Goal: Task Accomplishment & Management: Use online tool/utility

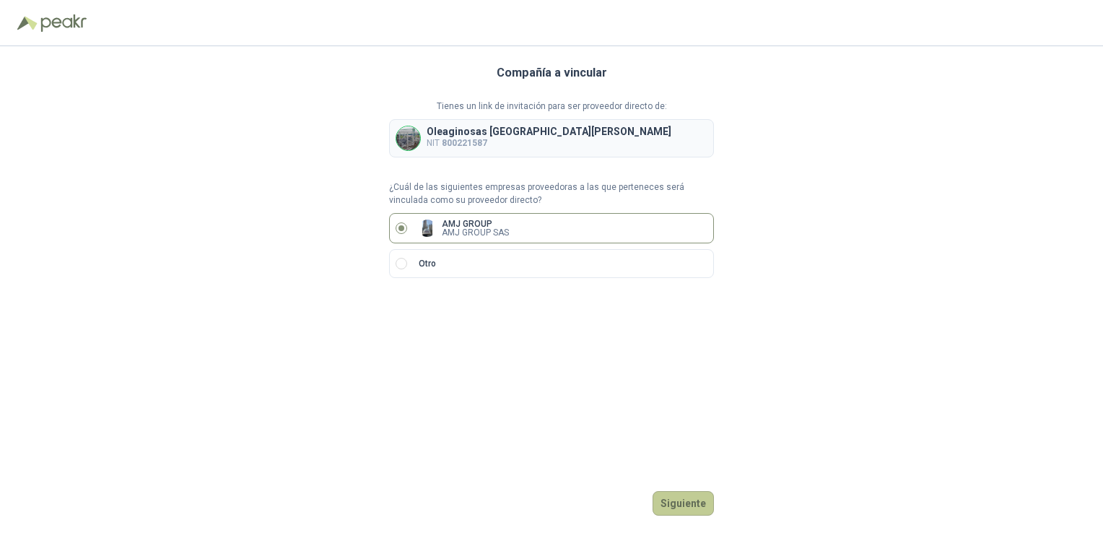
click at [699, 501] on button "Siguiente" at bounding box center [683, 503] width 61 height 25
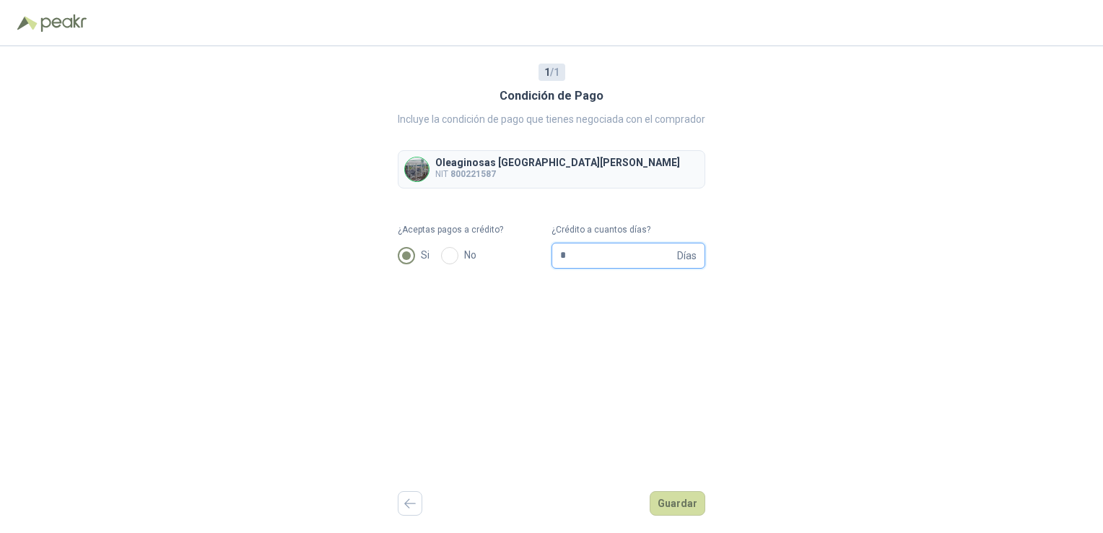
click at [575, 256] on input "*" at bounding box center [617, 255] width 114 height 25
type input "*"
type input "**"
click at [686, 496] on button "Guardar" at bounding box center [678, 503] width 56 height 25
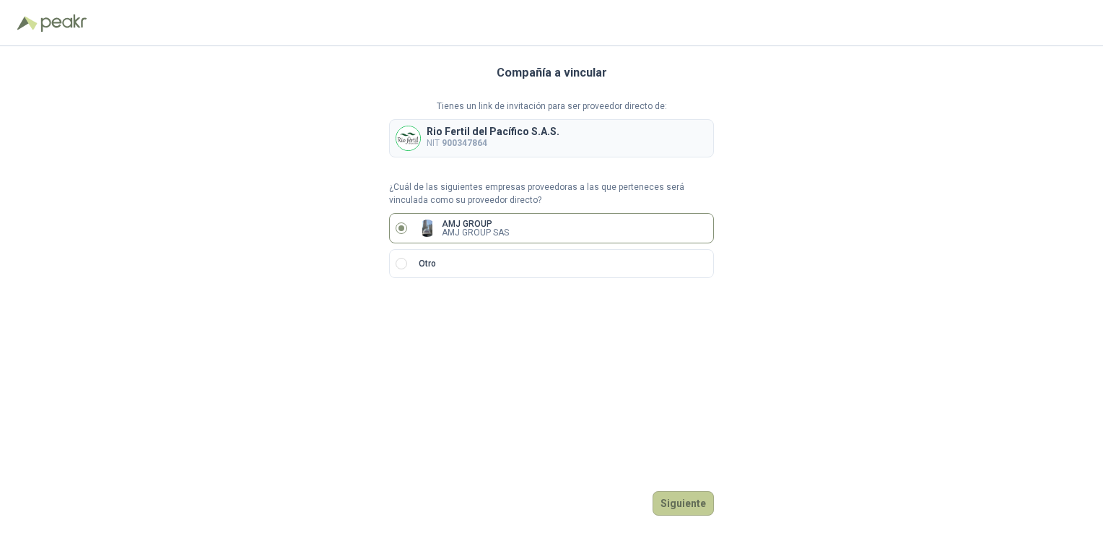
click at [690, 499] on button "Siguiente" at bounding box center [683, 503] width 61 height 25
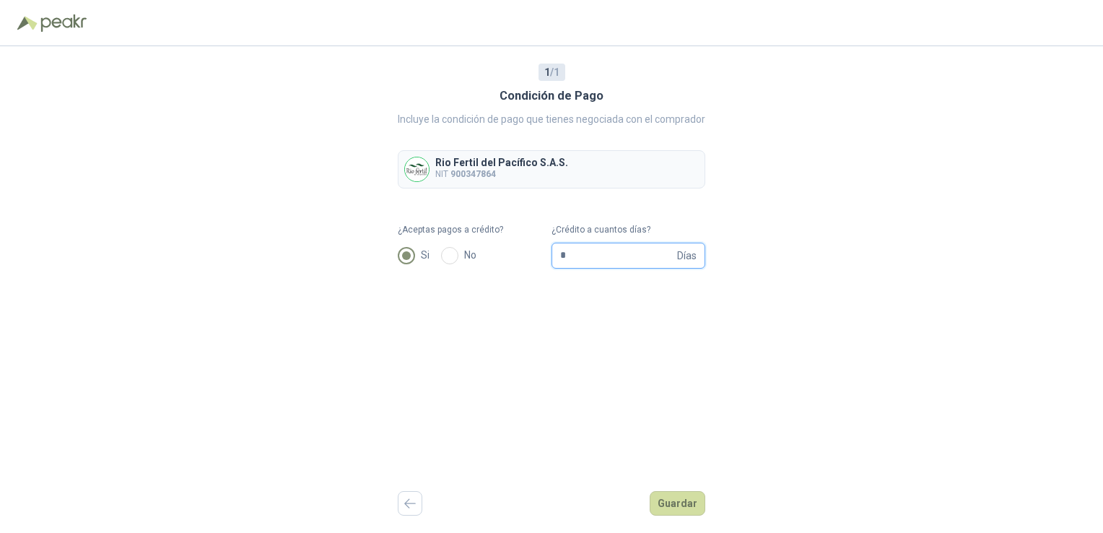
click at [570, 255] on input "*" at bounding box center [617, 255] width 114 height 25
type input "**"
click at [678, 506] on button "Guardar" at bounding box center [678, 503] width 56 height 25
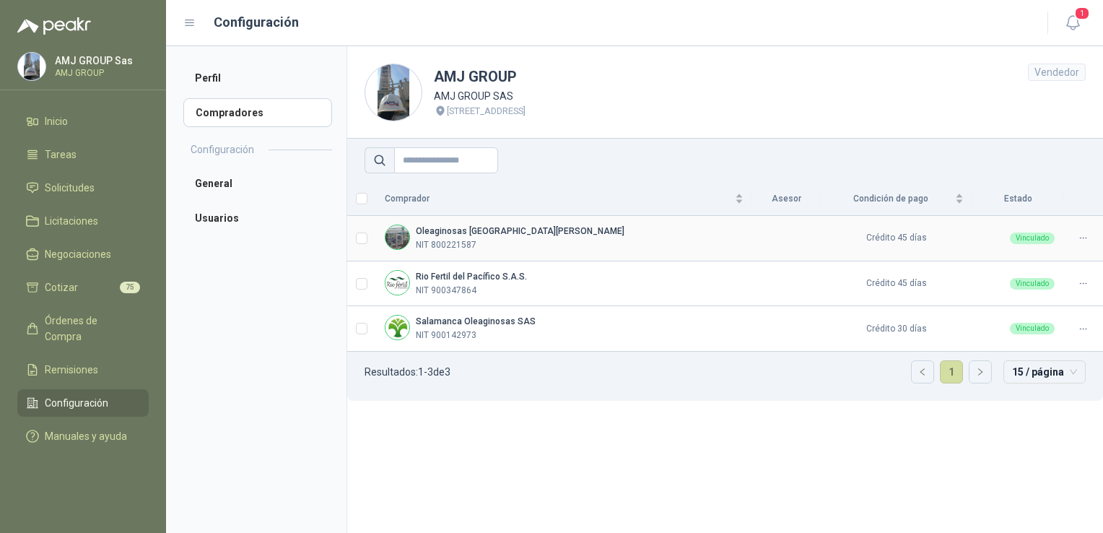
click at [459, 237] on div "Oleaginosas San Fernando NIT 800221587" at bounding box center [520, 237] width 209 height 27
click at [350, 237] on td at bounding box center [361, 238] width 29 height 45
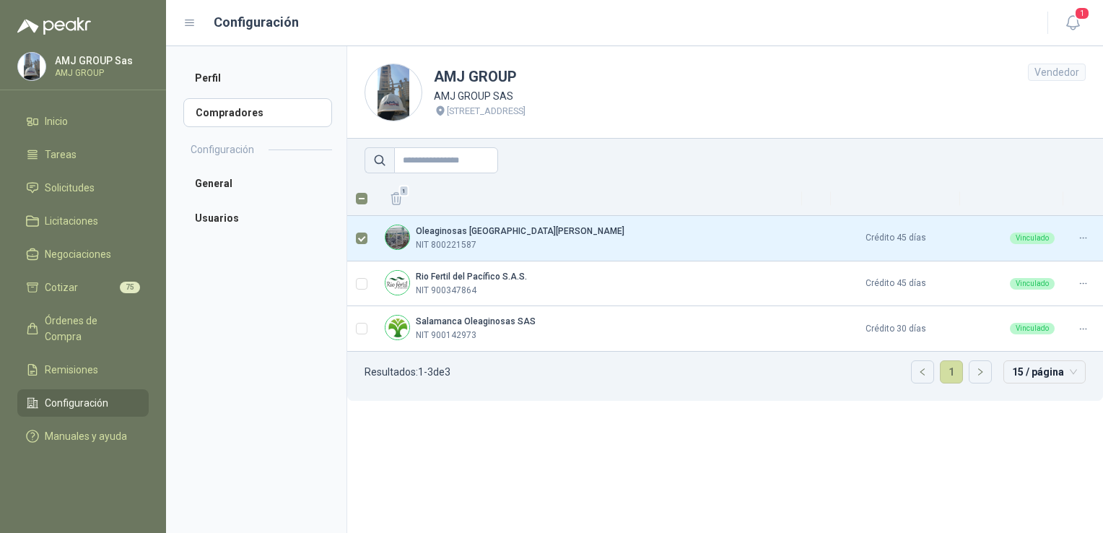
click at [798, 63] on header "AMJ GROUP AMJ GROUP SAS Carrera 1A # 32-52 Barrio Santander Vendedor" at bounding box center [725, 92] width 756 height 92
click at [52, 175] on link "Solicitudes" at bounding box center [82, 187] width 131 height 27
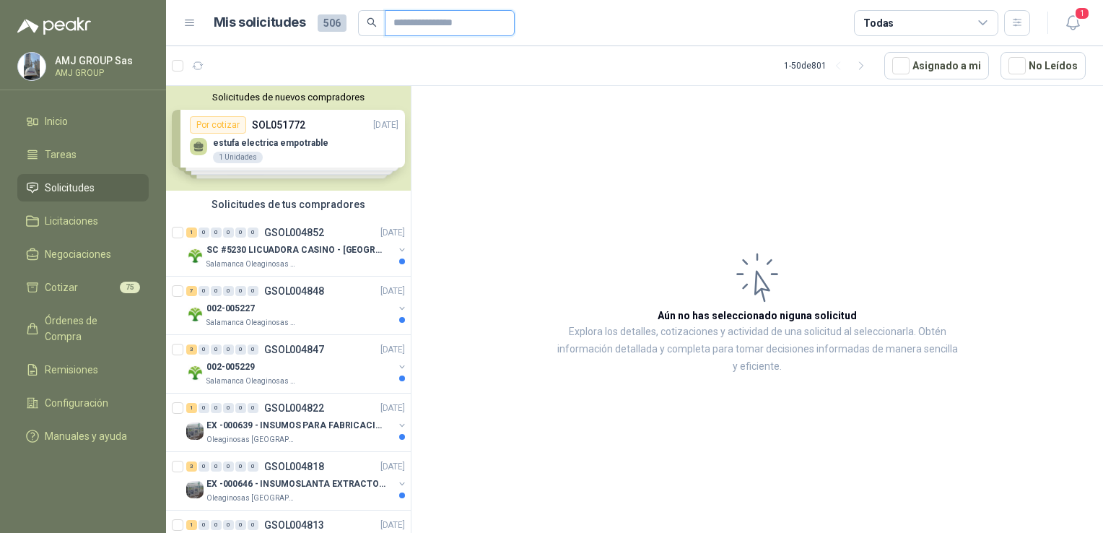
click at [401, 22] on input "text" at bounding box center [443, 23] width 101 height 25
type input "****"
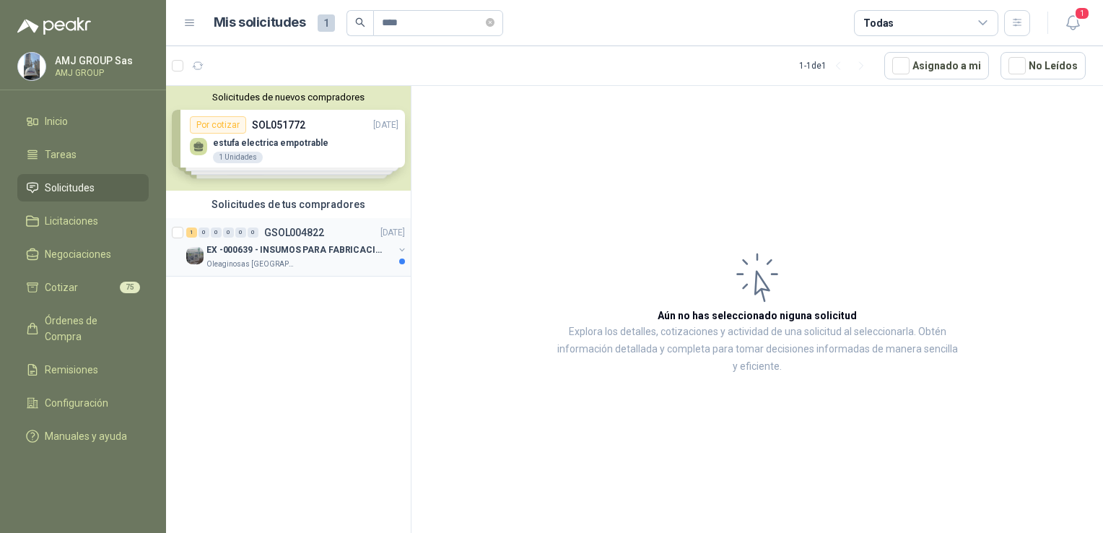
click at [344, 263] on div "Oleaginosas San Fernando" at bounding box center [299, 264] width 187 height 12
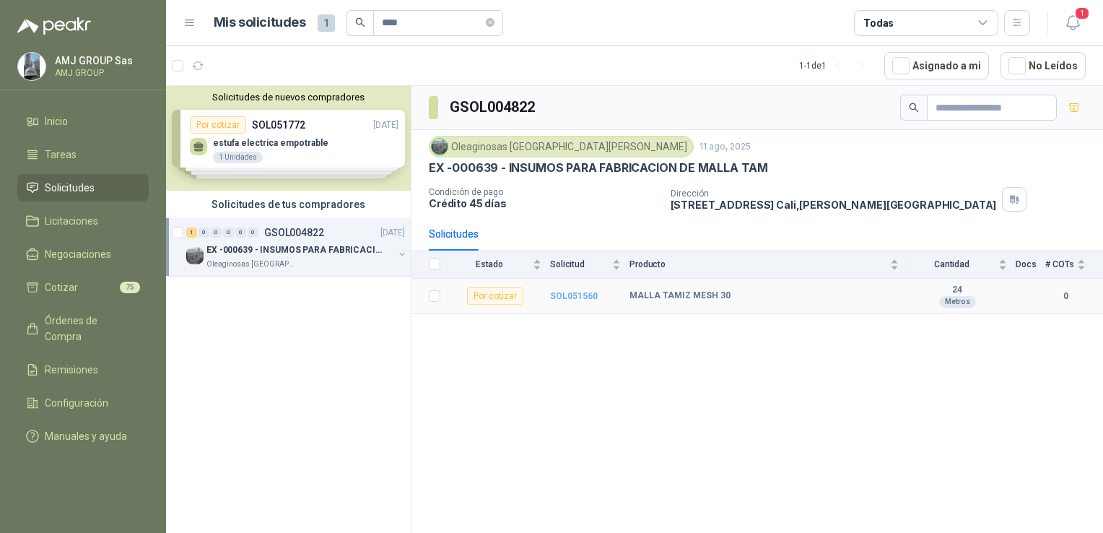
click at [570, 293] on b "SOL051560" at bounding box center [574, 296] width 48 height 10
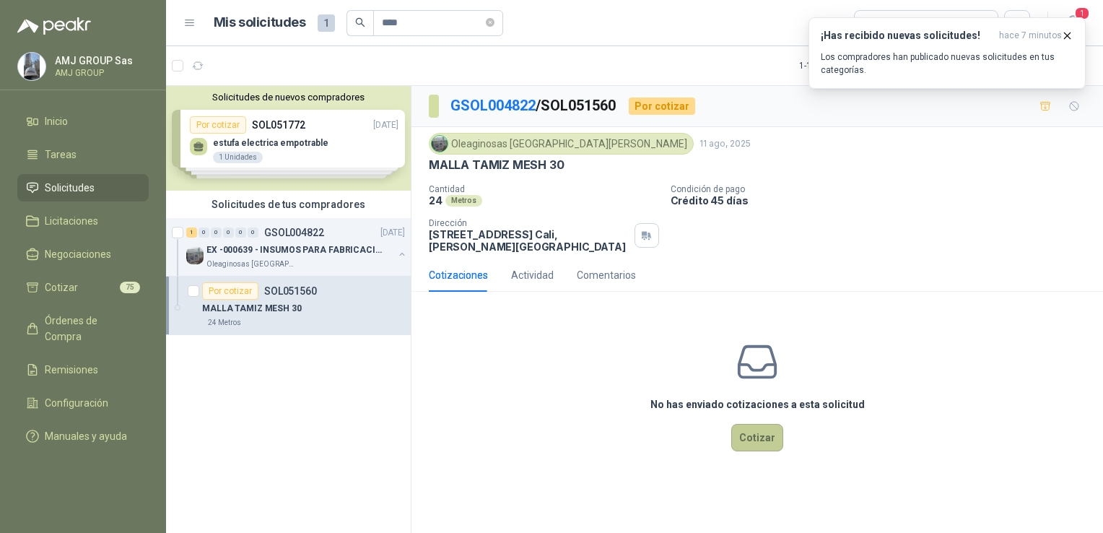
click at [762, 427] on button "Cotizar" at bounding box center [757, 437] width 52 height 27
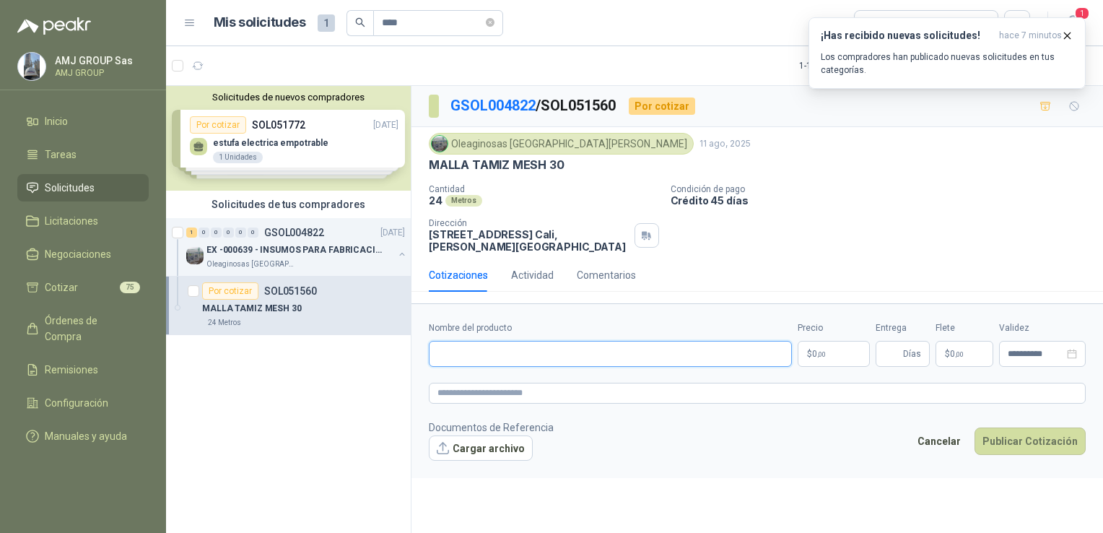
click at [518, 351] on input "Nombre del producto" at bounding box center [610, 354] width 363 height 26
click at [598, 342] on input "**********" at bounding box center [610, 354] width 363 height 26
type input "**********"
click at [523, 388] on textarea at bounding box center [757, 393] width 657 height 21
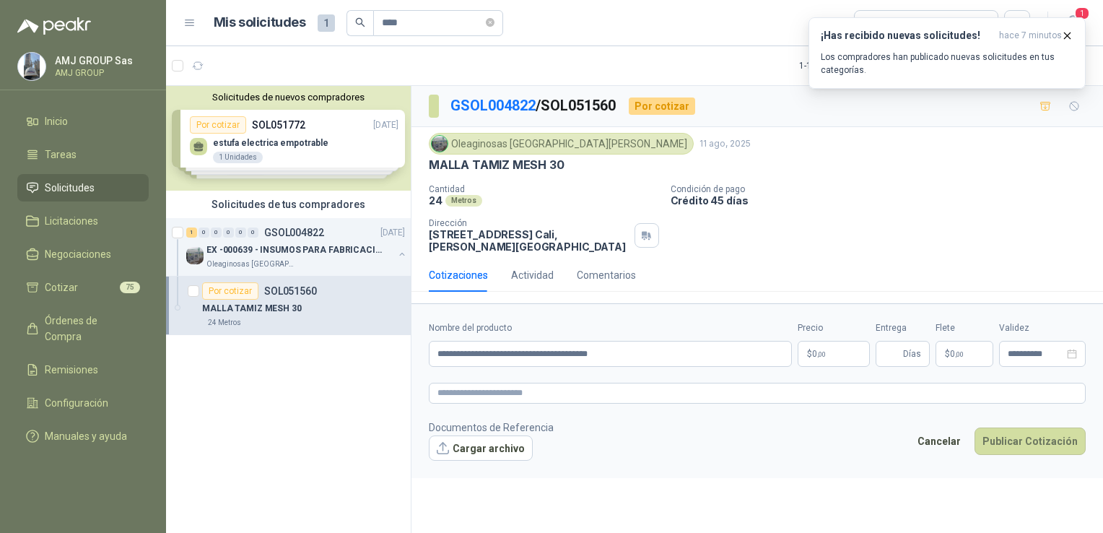
click at [839, 349] on p "$ 0 ,00" at bounding box center [834, 354] width 72 height 26
click at [1071, 35] on icon "button" at bounding box center [1067, 36] width 12 height 12
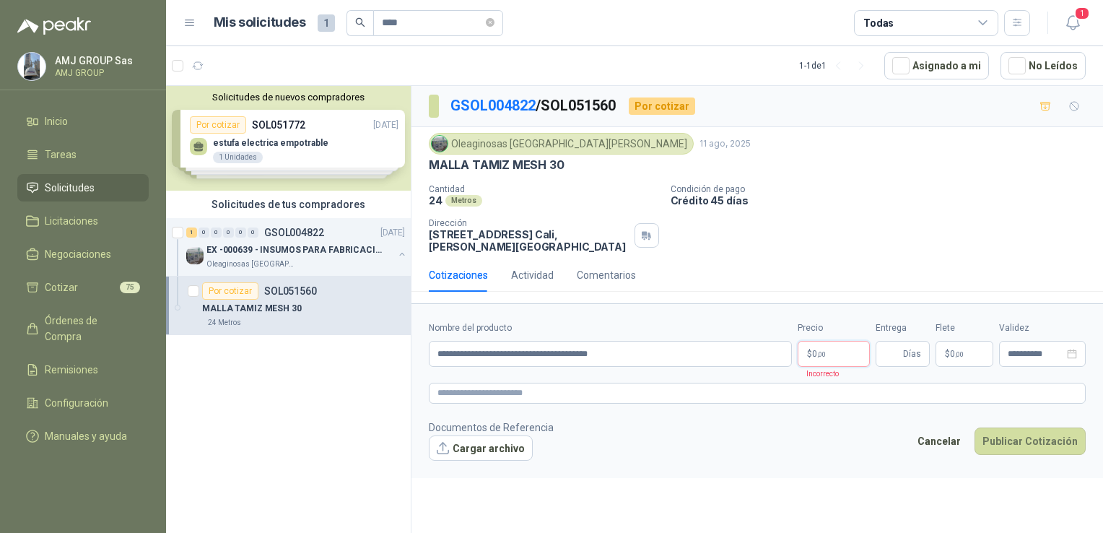
click at [829, 343] on p "$ 0 ,00" at bounding box center [834, 354] width 72 height 26
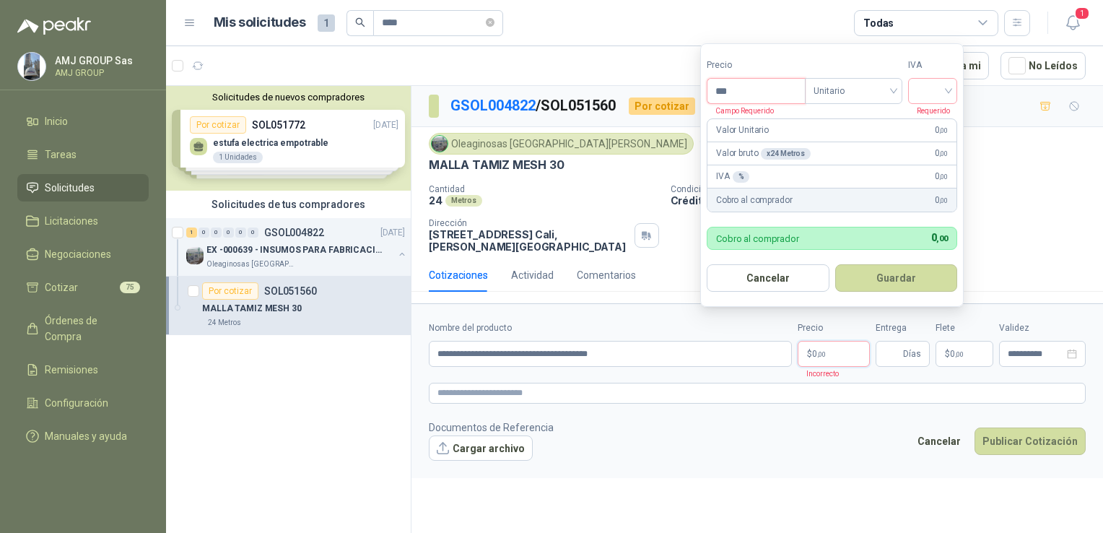
click at [742, 91] on input "***" at bounding box center [755, 91] width 97 height 25
click at [955, 89] on div at bounding box center [932, 91] width 49 height 26
type input "********"
click at [934, 123] on div "19%" at bounding box center [935, 122] width 27 height 16
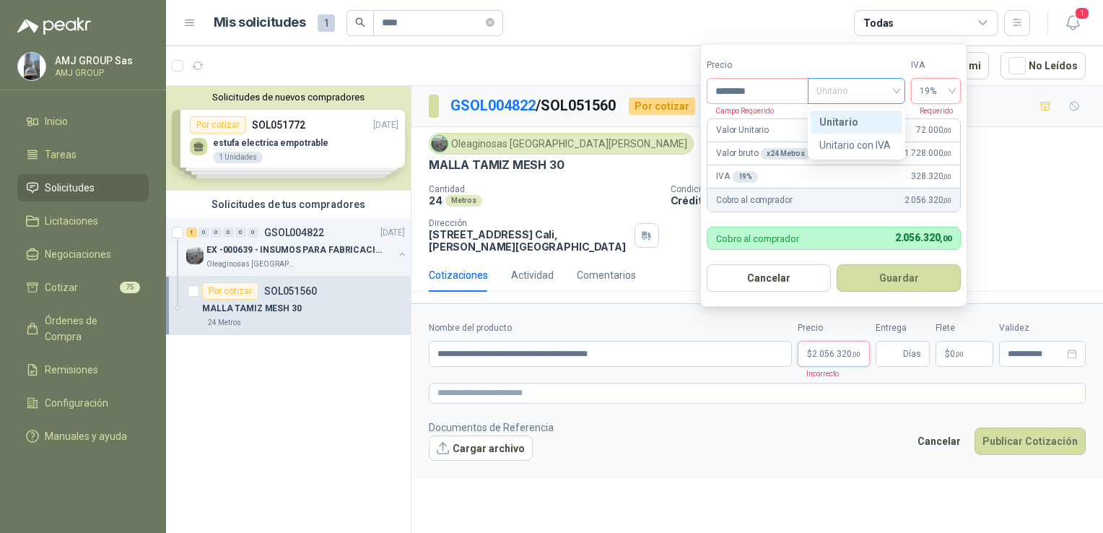
click at [891, 92] on span "Unitario" at bounding box center [856, 91] width 80 height 22
click at [860, 122] on div "Unitario" at bounding box center [856, 122] width 74 height 16
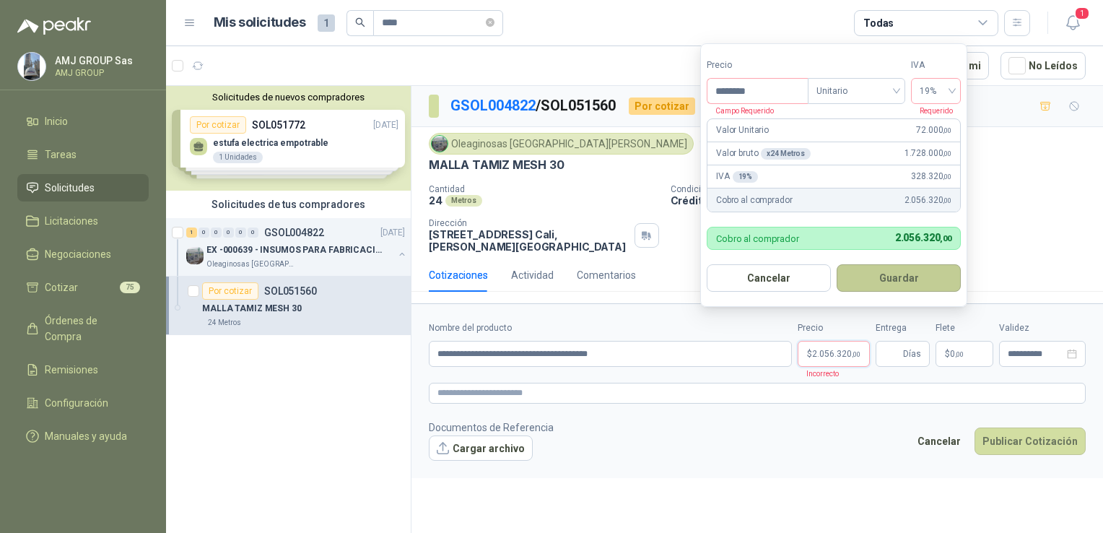
click at [876, 284] on button "Guardar" at bounding box center [899, 277] width 124 height 27
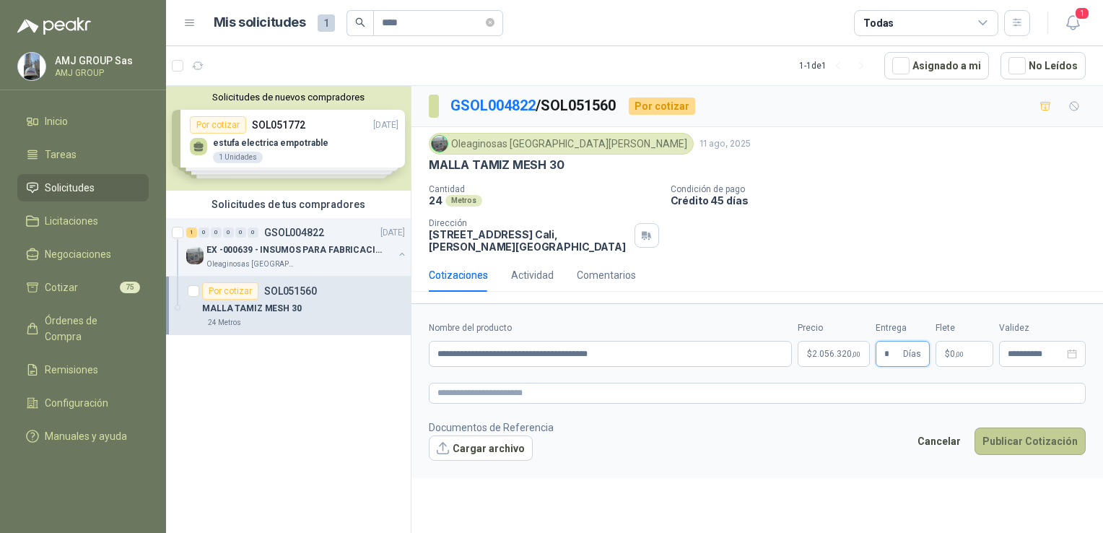
type input "*"
click at [500, 388] on textarea at bounding box center [757, 393] width 657 height 21
click at [468, 437] on button "Cargar archivo" at bounding box center [481, 448] width 104 height 26
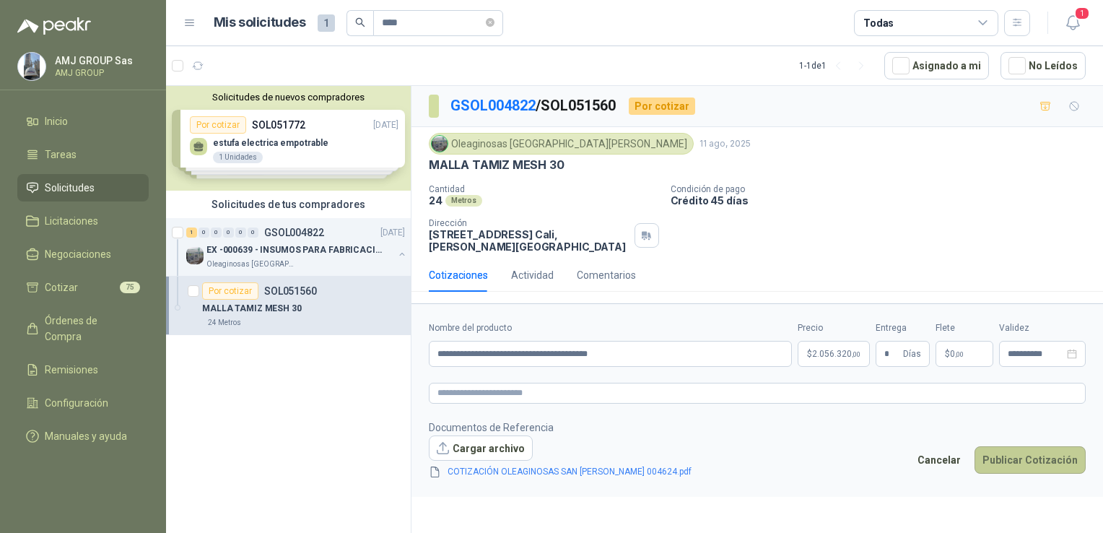
click at [1020, 452] on button "Publicar Cotización" at bounding box center [1029, 459] width 111 height 27
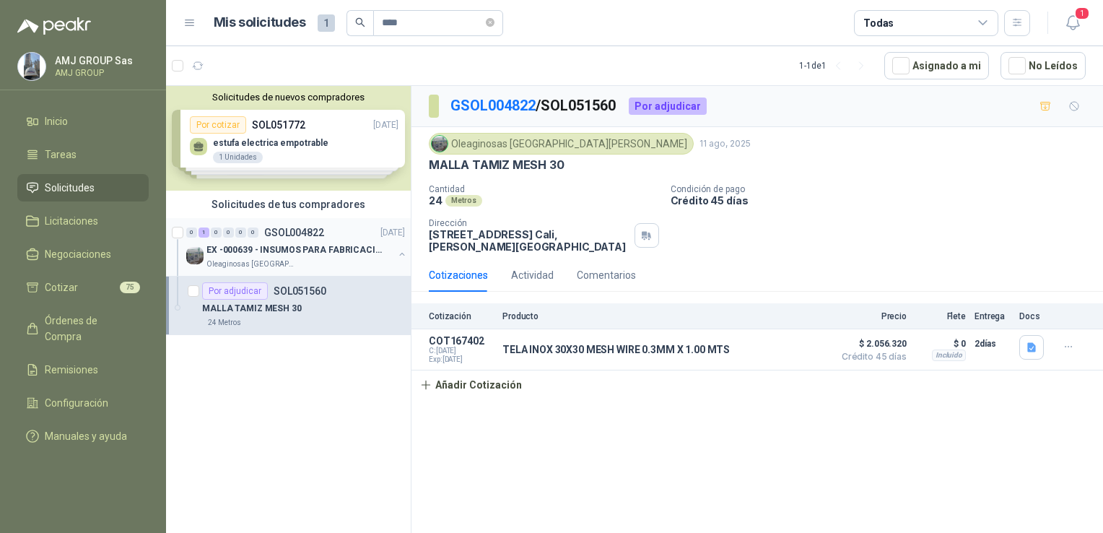
click at [271, 268] on p "Oleaginosas San Fernando" at bounding box center [251, 264] width 91 height 12
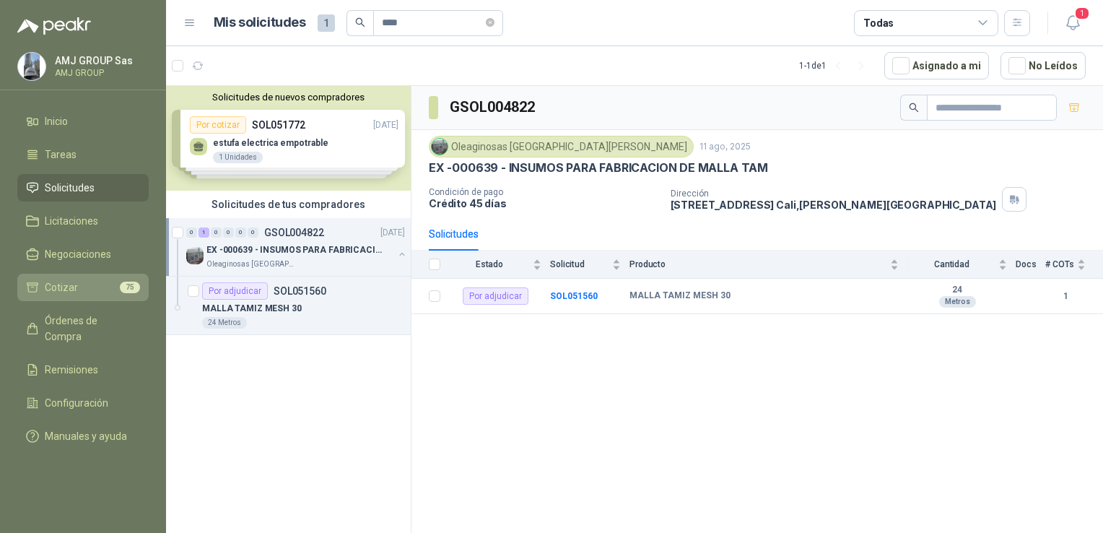
click at [82, 295] on link "Cotizar 75" at bounding box center [82, 287] width 131 height 27
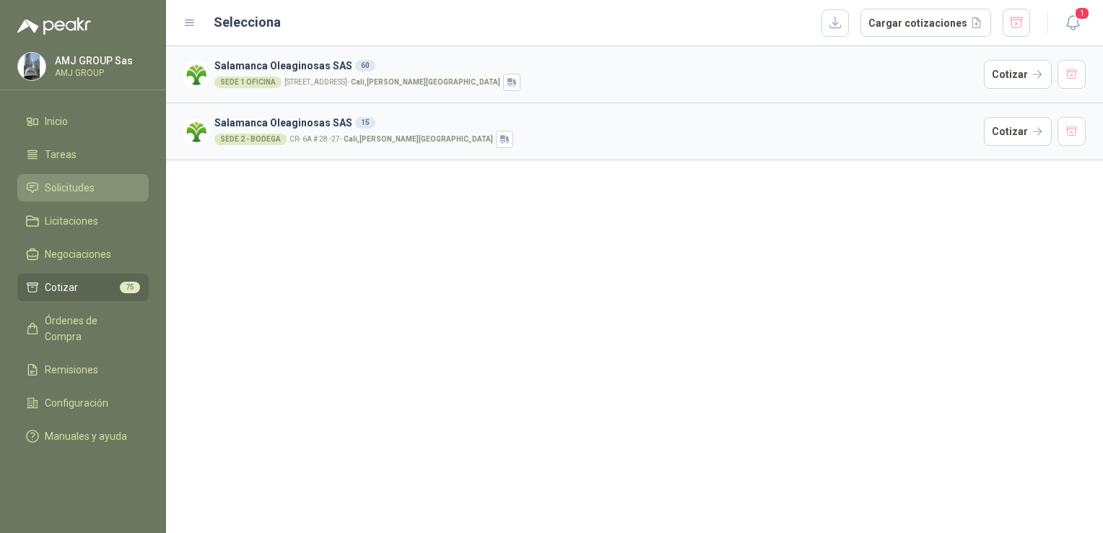
click at [75, 180] on span "Solicitudes" at bounding box center [70, 188] width 50 height 16
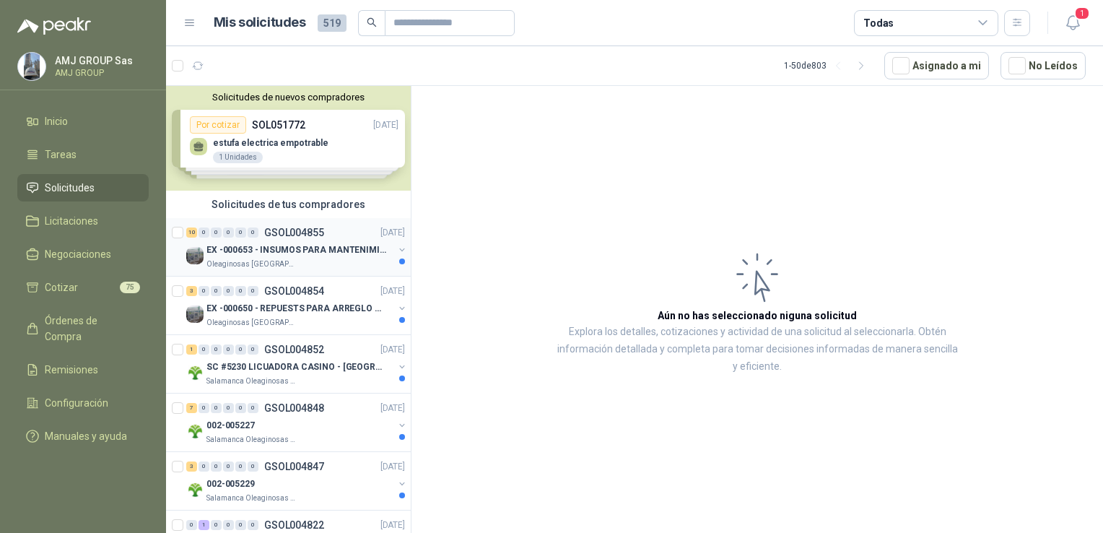
click at [302, 262] on div "Oleaginosas San Fernando" at bounding box center [299, 264] width 187 height 12
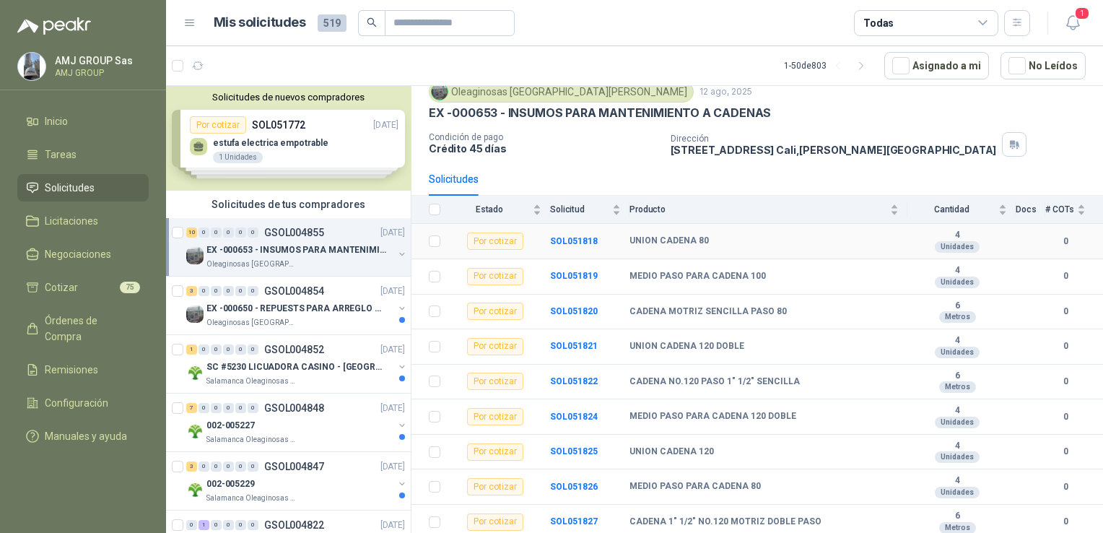
scroll to position [90, 0]
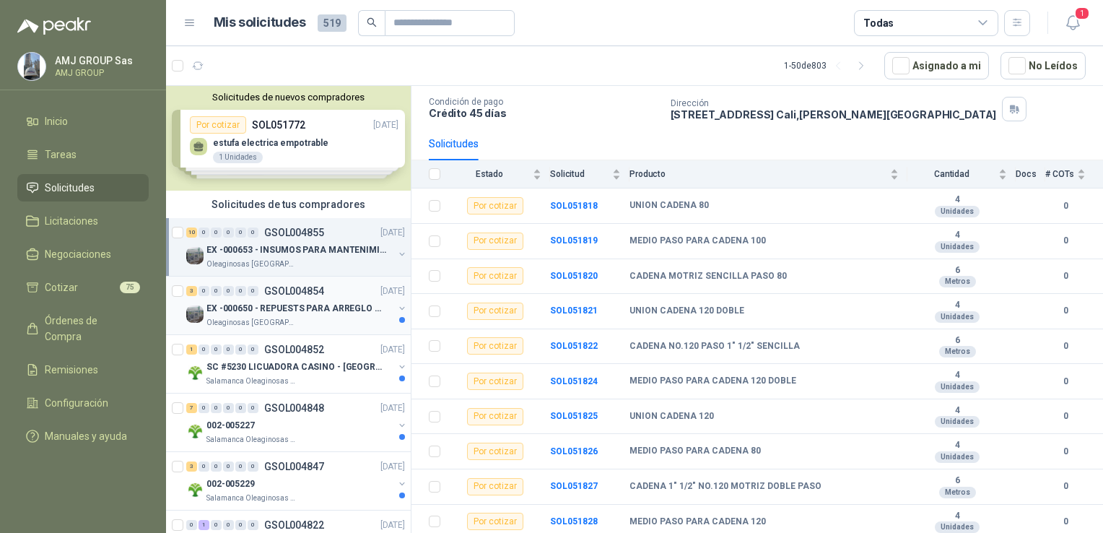
click at [280, 313] on p "EX -000650 - REPUESTS PARA ARREGLO BOMBA DE PLANTA" at bounding box center [296, 309] width 180 height 14
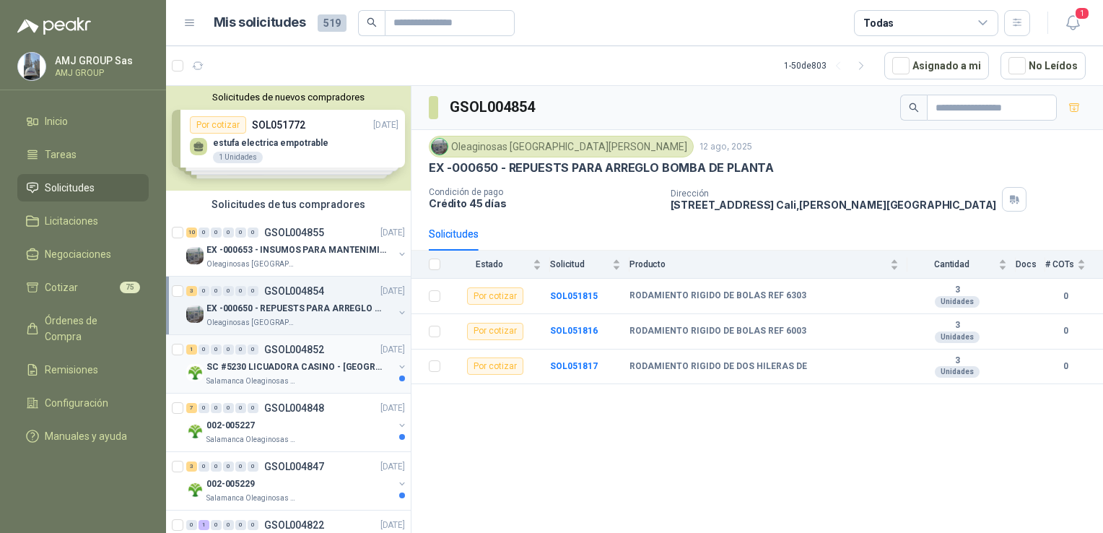
click at [277, 346] on p "GSOL004852" at bounding box center [294, 349] width 60 height 10
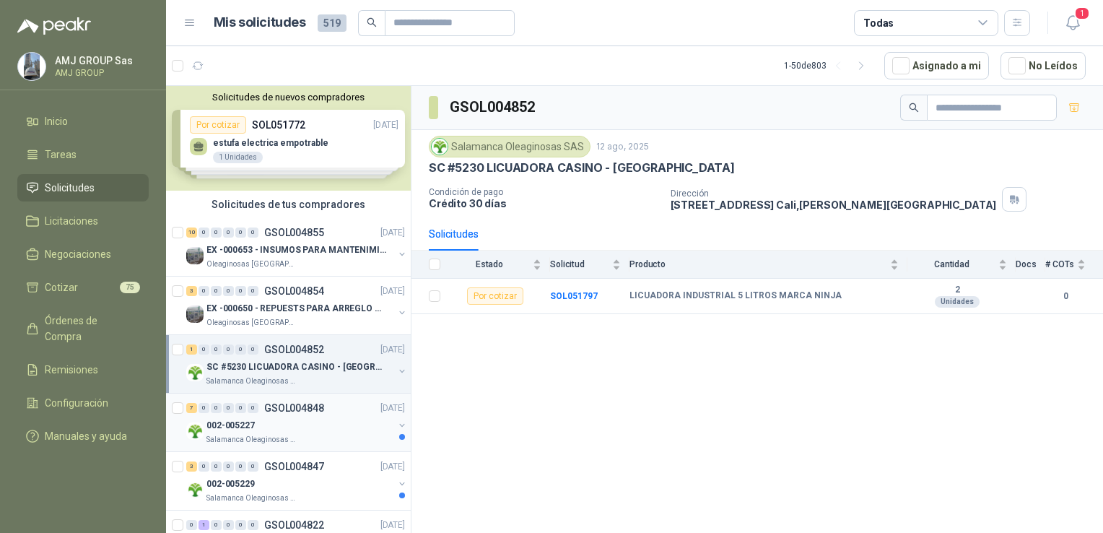
click at [300, 409] on p "GSOL004848" at bounding box center [294, 408] width 60 height 10
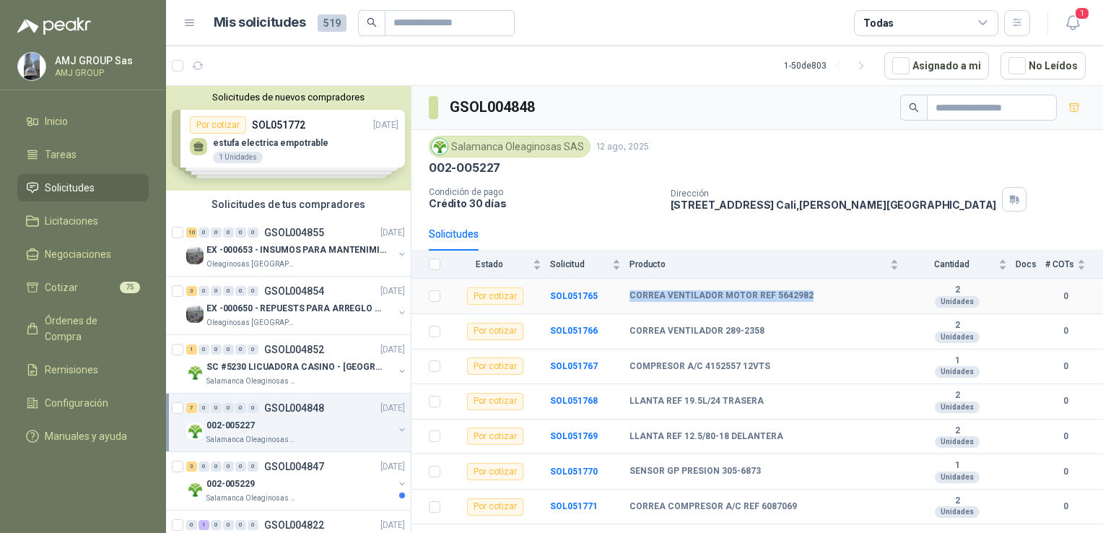
drag, startPoint x: 820, startPoint y: 289, endPoint x: 622, endPoint y: 295, distance: 197.9
click at [622, 295] on tr "Por cotizar SOL051765 CORREA VENTILADOR MOTOR REF 5642982 2 Unidades 0" at bounding box center [756, 296] width 691 height 35
copy tr "CORREA VENTILADOR MOTOR REF 5642982"
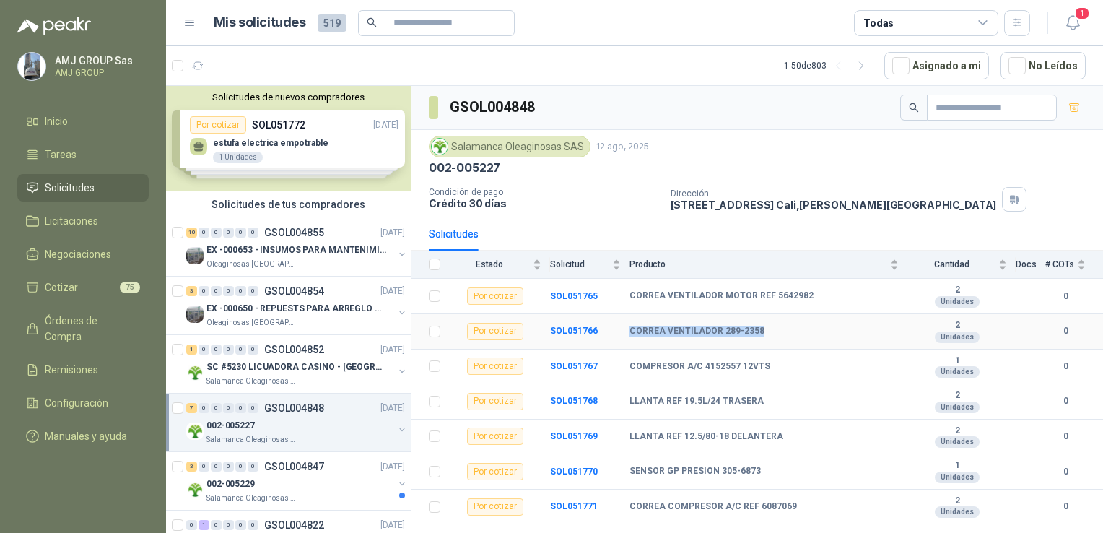
drag, startPoint x: 765, startPoint y: 331, endPoint x: 627, endPoint y: 327, distance: 138.6
click at [627, 327] on tr "Por cotizar SOL051766 CORREA VENTILADOR 289-2358 2 Unidades 0" at bounding box center [756, 331] width 691 height 35
drag, startPoint x: 627, startPoint y: 327, endPoint x: 642, endPoint y: 331, distance: 16.3
copy tr "CORREA VENTILADOR 289-2358"
drag, startPoint x: 802, startPoint y: 503, endPoint x: 631, endPoint y: 504, distance: 171.1
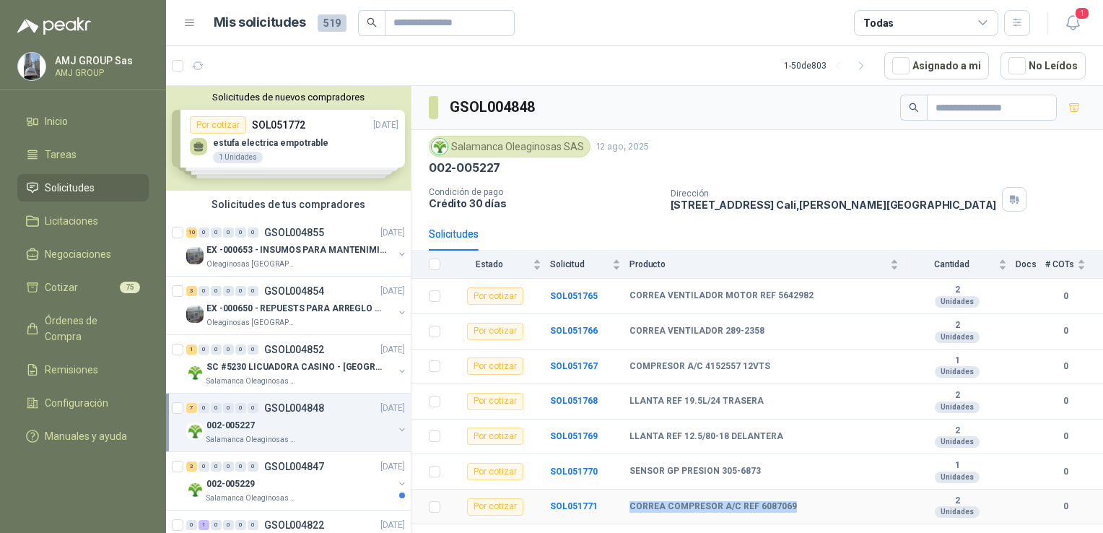
click at [631, 504] on div "CORREA COMPRESOR A/C REF 6087069" at bounding box center [763, 507] width 269 height 12
copy b "CORREA COMPRESOR A/C REF 6087069"
